Goal: Information Seeking & Learning: Learn about a topic

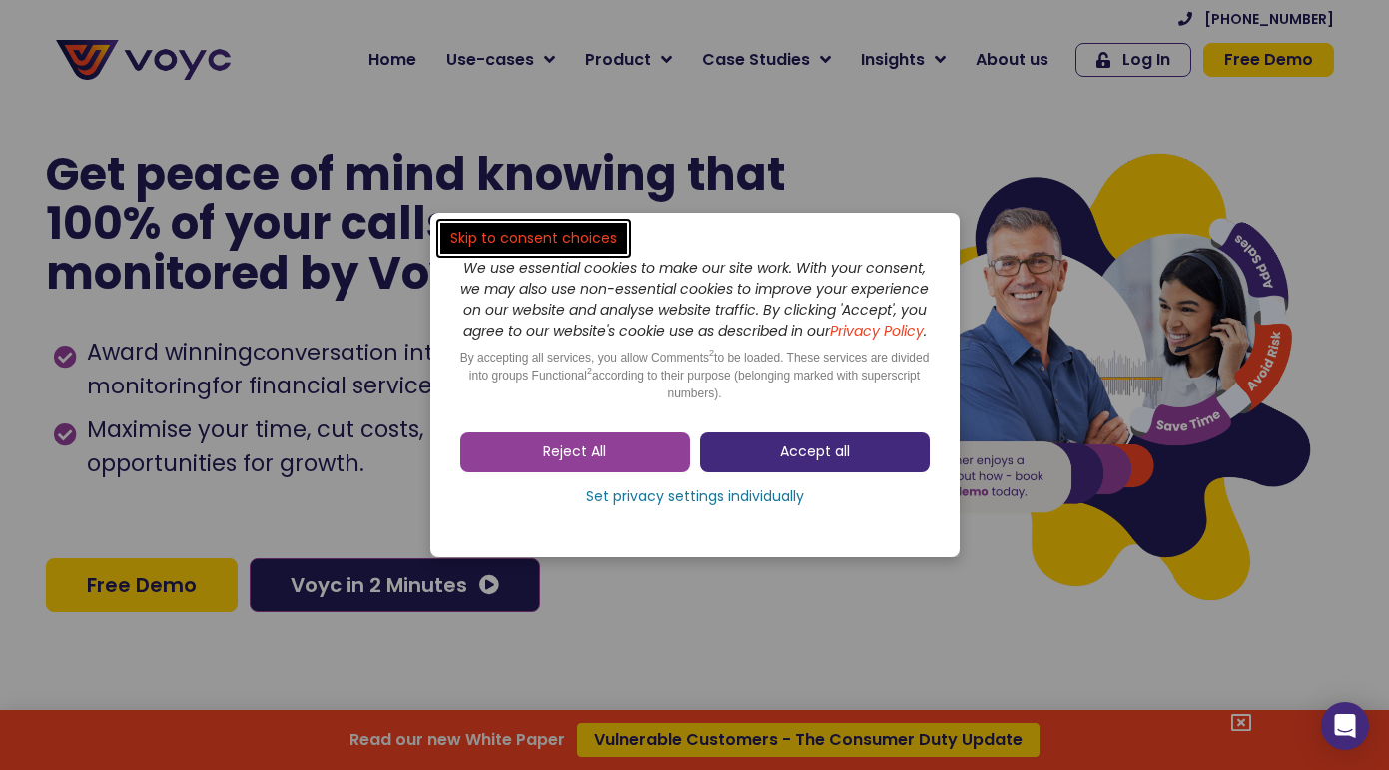
click at [771, 472] on link "Accept all" at bounding box center [815, 452] width 230 height 40
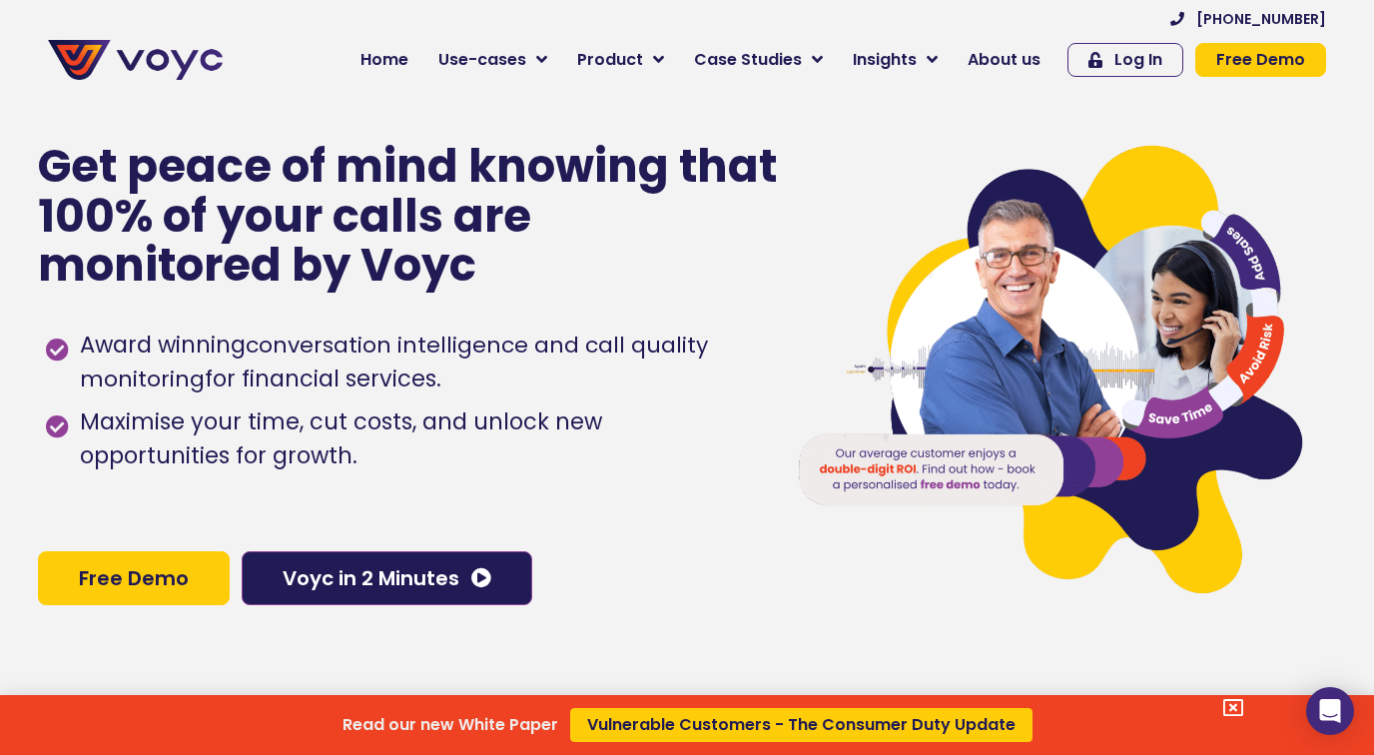
click at [507, 55] on div "Read our new White Paper Vulnerable Customers - The Consumer Duty Update" at bounding box center [687, 377] width 1374 height 755
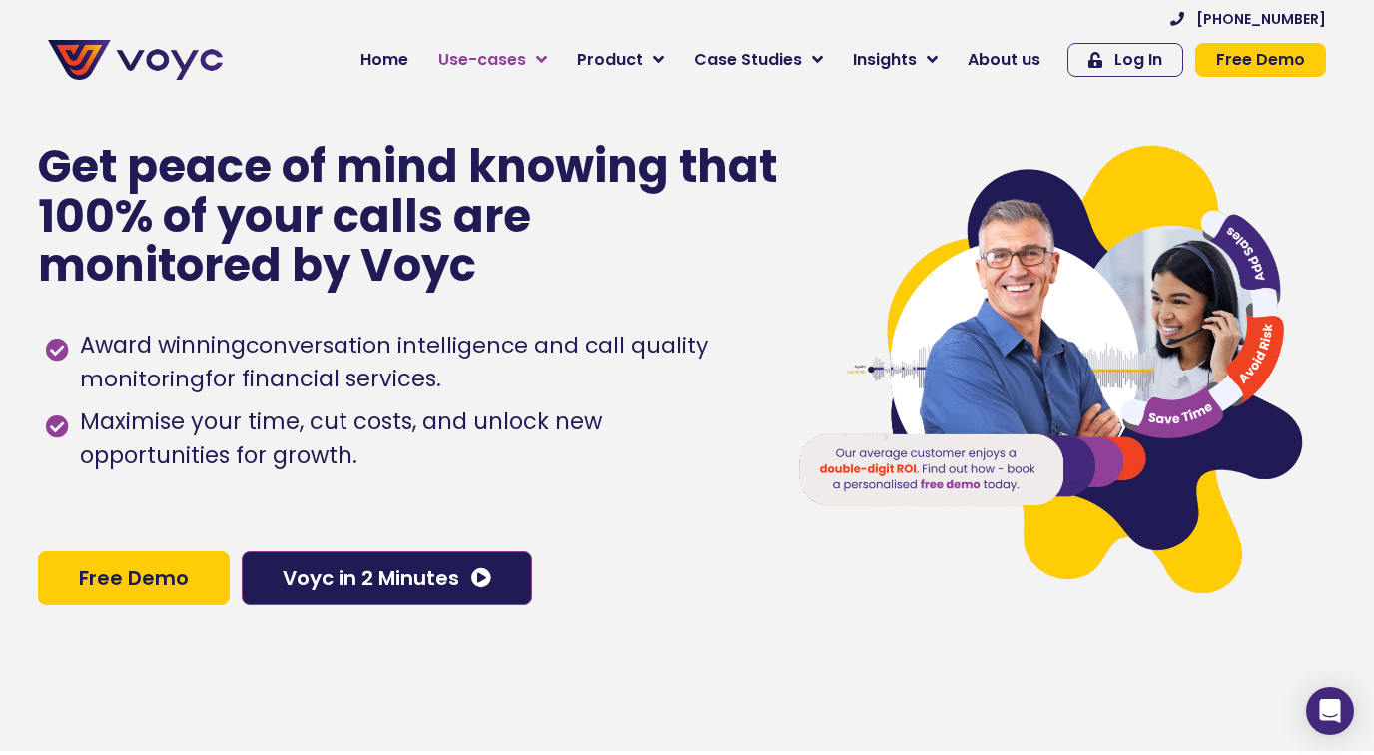
click at [516, 62] on span "Use-cases" at bounding box center [482, 60] width 88 height 24
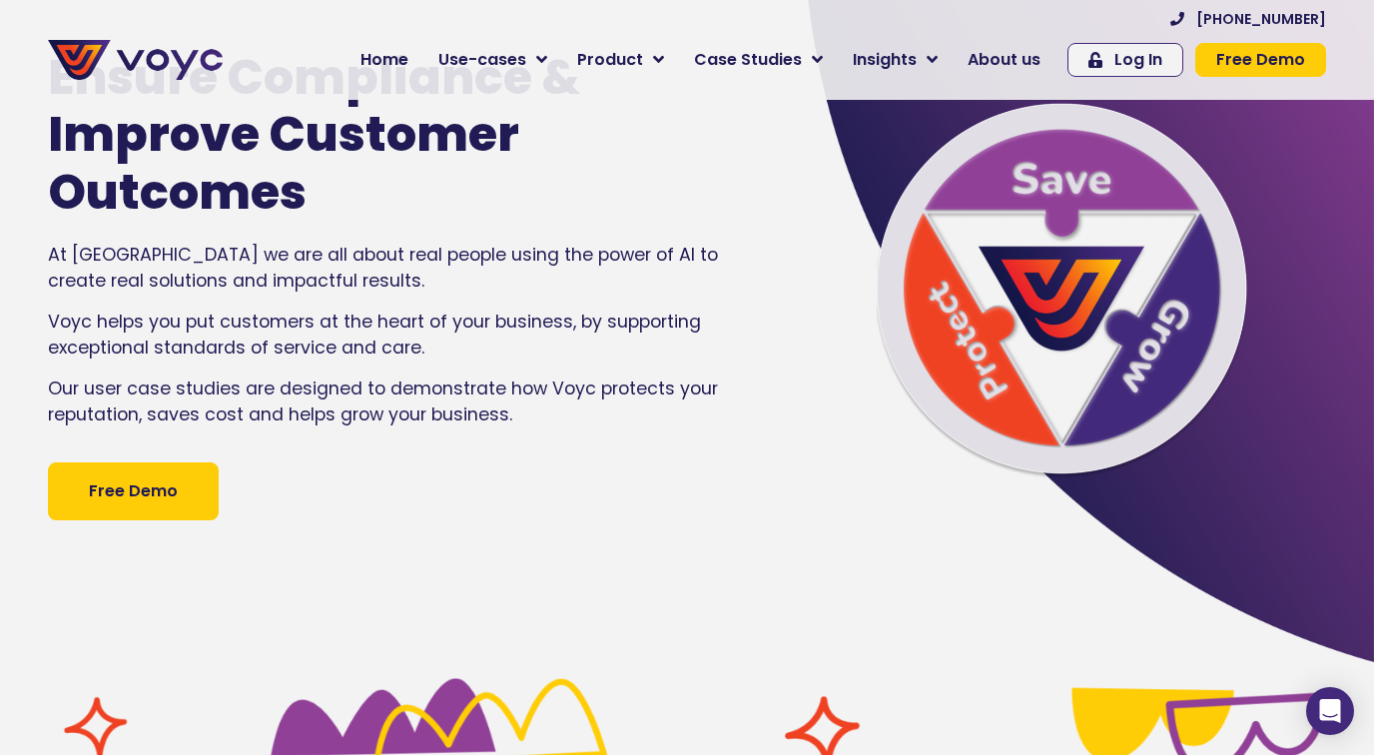
scroll to position [218, 0]
